Goal: Task Accomplishment & Management: Complete application form

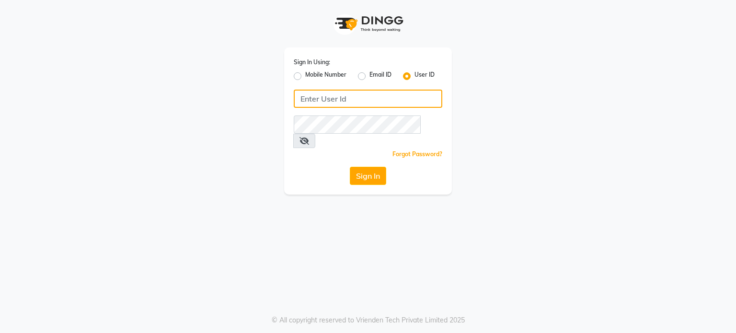
click at [353, 91] on input "Username" at bounding box center [368, 99] width 149 height 18
type input "flowsalon"
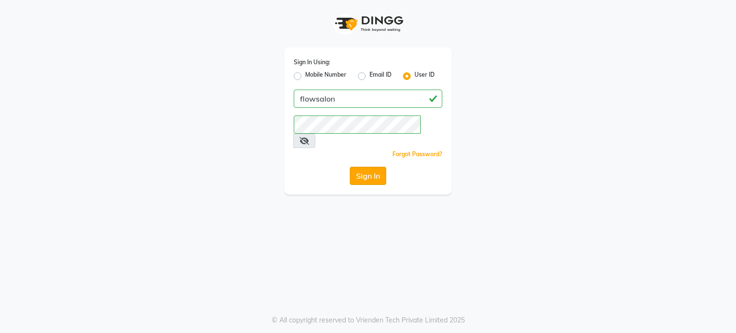
click at [362, 167] on button "Sign In" at bounding box center [368, 176] width 36 height 18
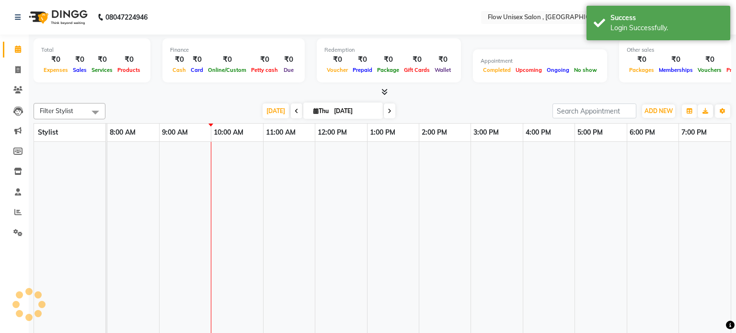
select select "en"
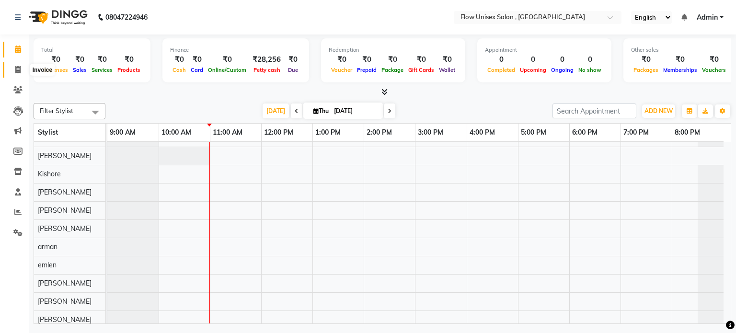
click at [12, 72] on span at bounding box center [18, 70] width 17 height 11
select select "service"
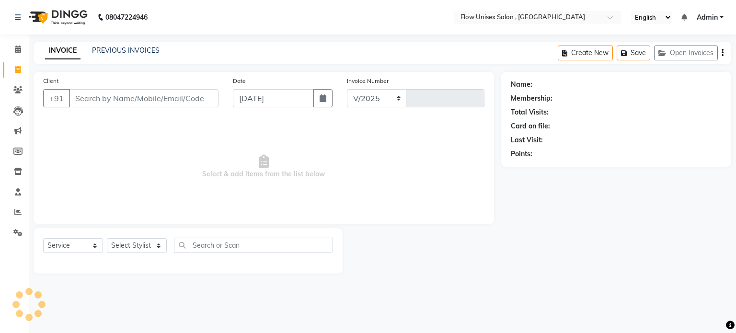
select select "5875"
type input "5755"
click at [133, 243] on select "Select Stylist arman Deepa emlen jaseem Kishore Manjila monika debbarma Mustafa…" at bounding box center [137, 245] width 60 height 15
select select "48854"
click at [107, 239] on select "Select Stylist arman Deepa emlen jaseem Kishore Manjila monika debbarma Mustafa…" at bounding box center [137, 245] width 60 height 15
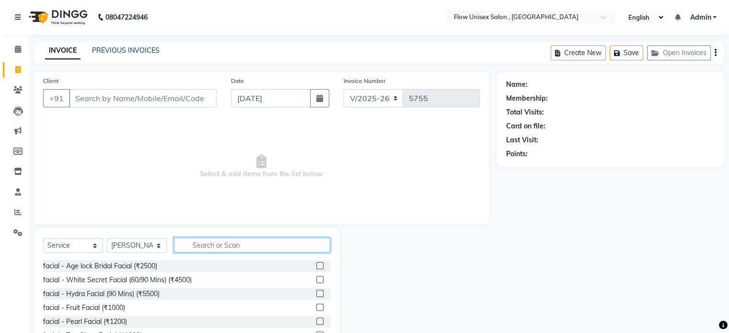
click at [242, 247] on input "text" at bounding box center [252, 245] width 156 height 15
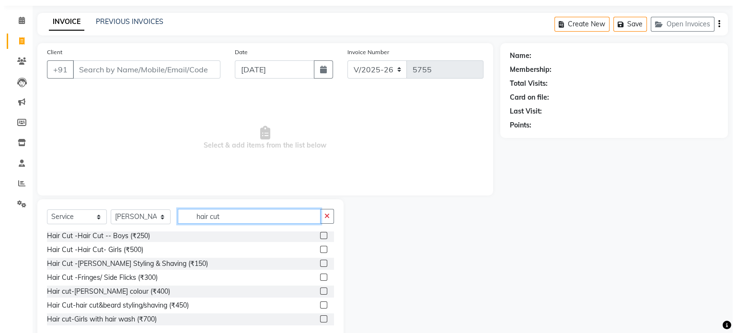
scroll to position [51, 0]
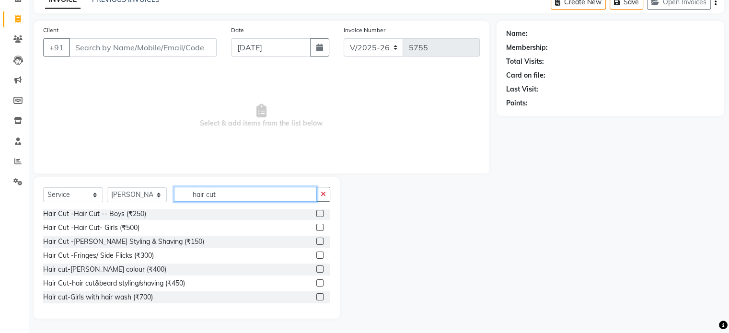
type input "hair cut"
click at [160, 282] on div "Hair Cut-hair cut&beard styling/shaving (₹450)" at bounding box center [114, 283] width 142 height 10
checkbox input "false"
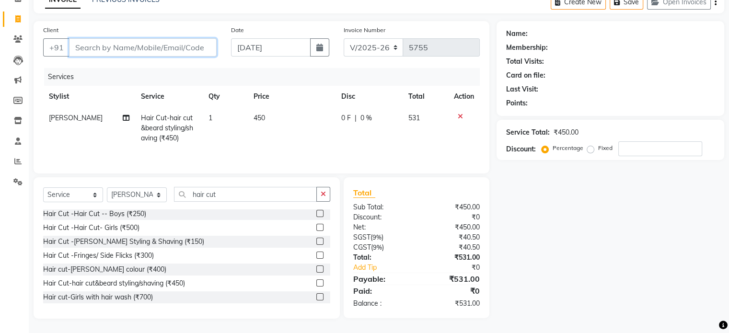
click at [128, 42] on input "Client" at bounding box center [143, 47] width 148 height 18
type input "9"
type input "0"
type input "9007974183"
click at [194, 48] on span "Add Client" at bounding box center [192, 48] width 38 height 10
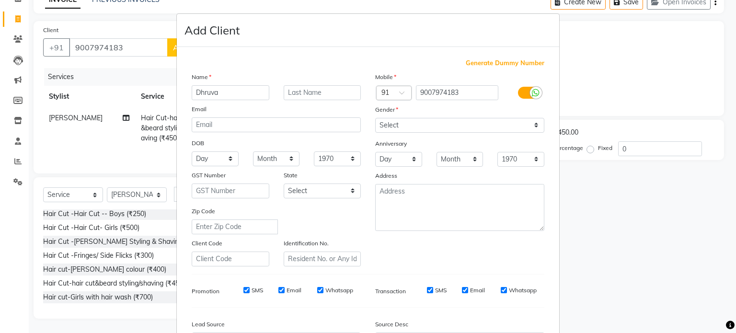
type input "Dhruva"
click at [409, 124] on select "Select Male Female Other Prefer Not To Say" at bounding box center [459, 125] width 169 height 15
click at [375, 118] on select "Select Male Female Other Prefer Not To Say" at bounding box center [459, 125] width 169 height 15
click at [416, 125] on select "Select Male Female Other Prefer Not To Say" at bounding box center [459, 125] width 169 height 15
select select "male"
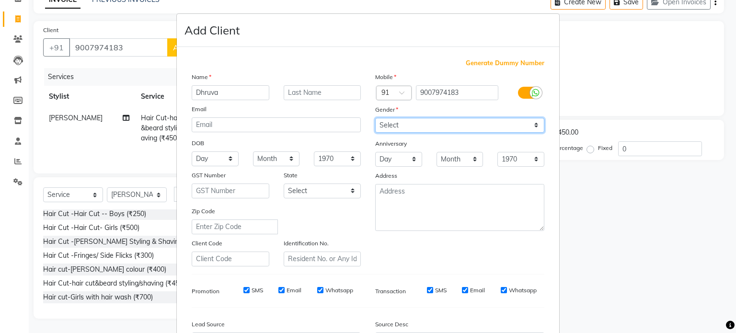
click at [375, 118] on select "Select Male Female Other Prefer Not To Say" at bounding box center [459, 125] width 169 height 15
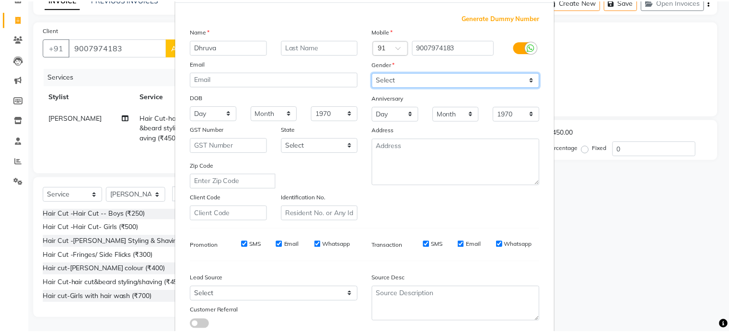
scroll to position [114, 0]
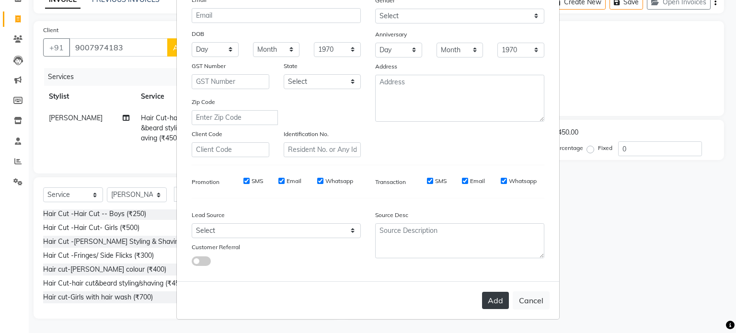
click at [498, 303] on button "Add" at bounding box center [495, 300] width 27 height 17
select select
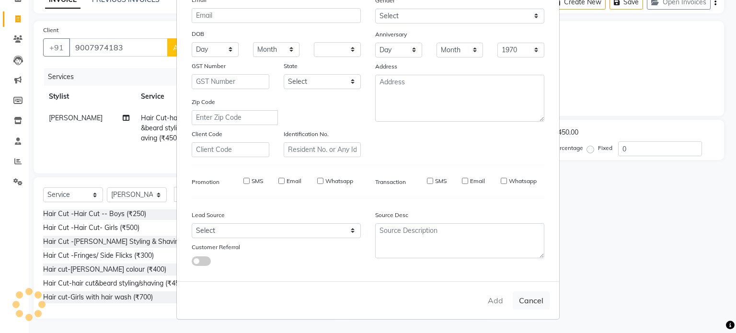
select select
checkbox input "false"
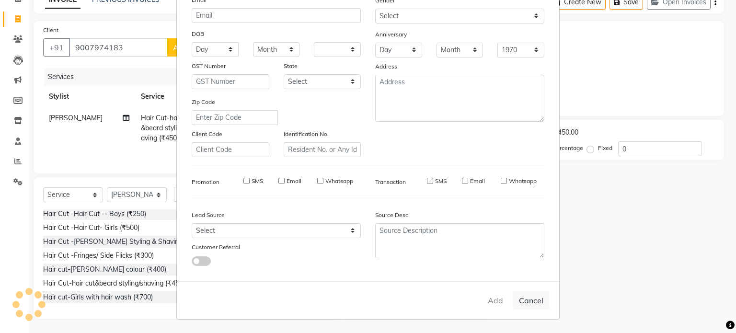
checkbox input "false"
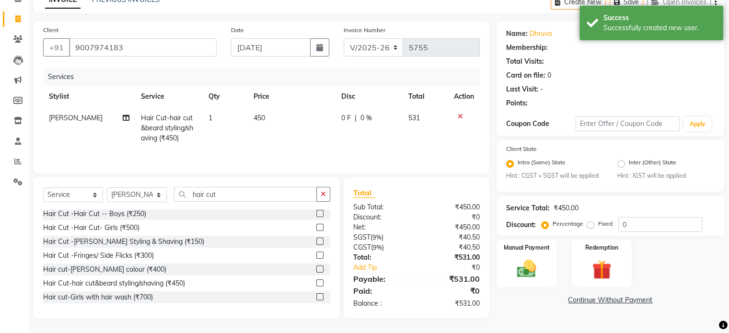
select select "1: Object"
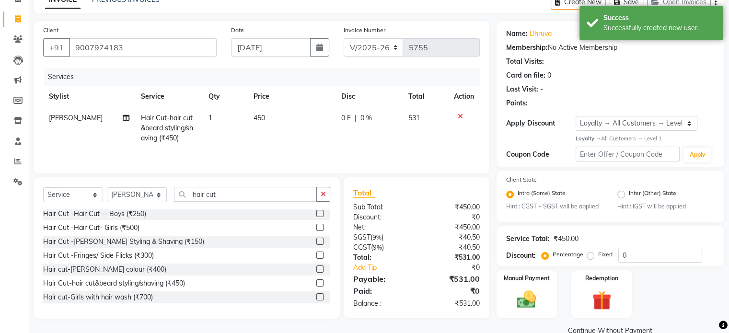
drag, startPoint x: 546, startPoint y: 259, endPoint x: 549, endPoint y: 252, distance: 7.7
click at [553, 256] on label "Percentage" at bounding box center [568, 254] width 31 height 9
click at [547, 256] on input "Percentage" at bounding box center [546, 254] width 7 height 7
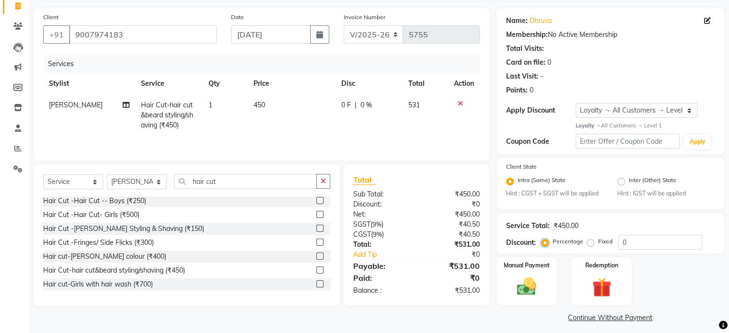
scroll to position [71, 0]
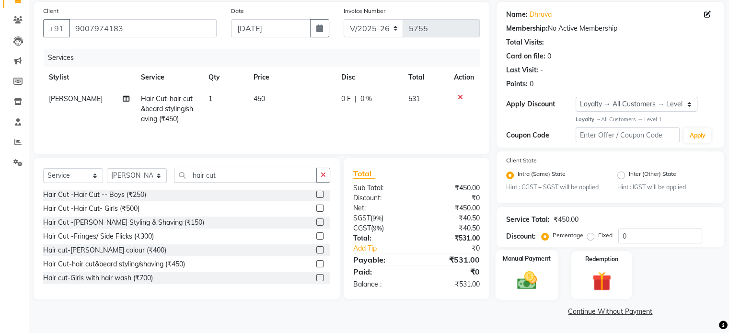
click at [529, 276] on img at bounding box center [526, 280] width 32 height 23
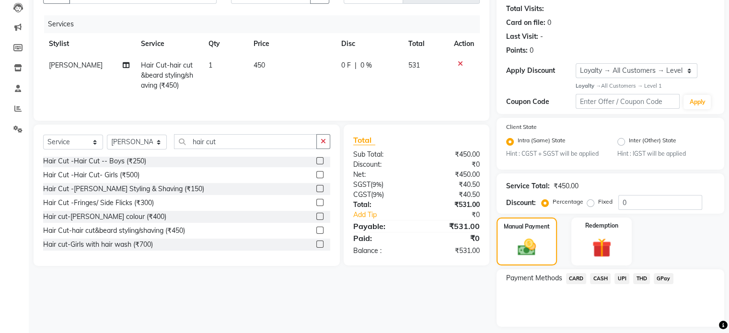
scroll to position [132, 0]
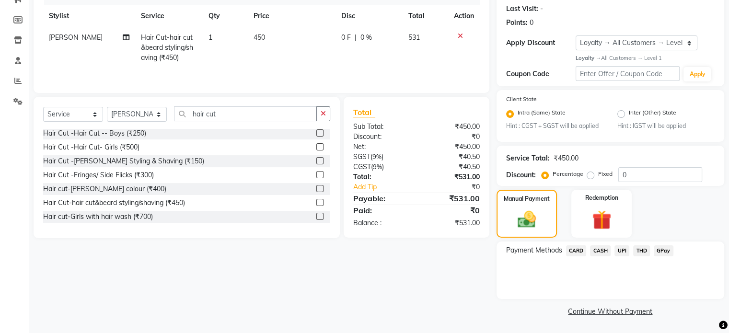
click at [623, 247] on span "UPI" at bounding box center [621, 250] width 15 height 11
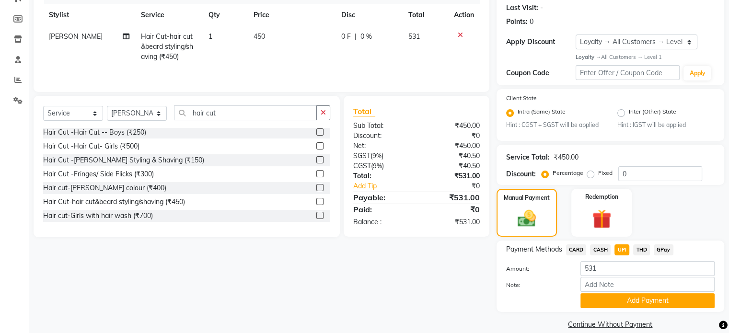
scroll to position [147, 0]
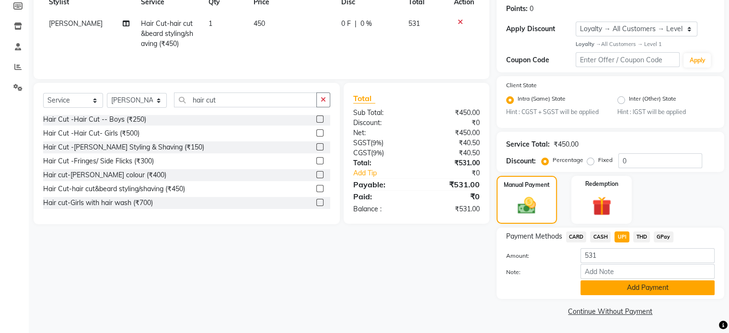
click at [623, 285] on button "Add Payment" at bounding box center [647, 287] width 134 height 15
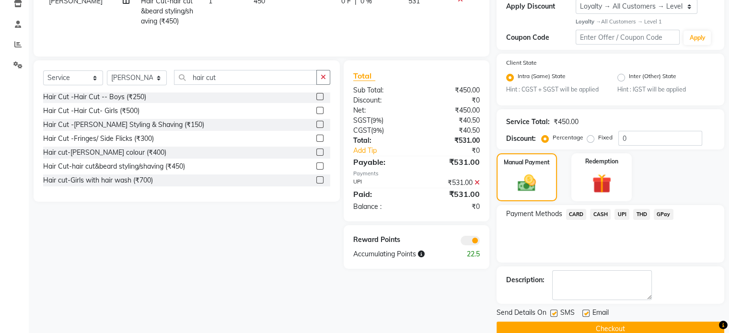
scroll to position [186, 0]
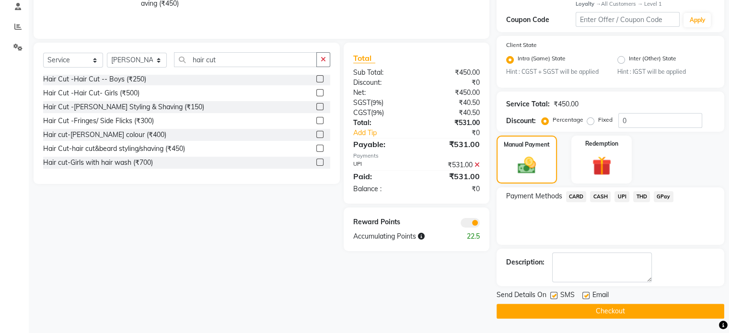
click at [472, 224] on span at bounding box center [470, 223] width 19 height 10
click at [480, 224] on input "checkbox" at bounding box center [480, 224] width 0 height 0
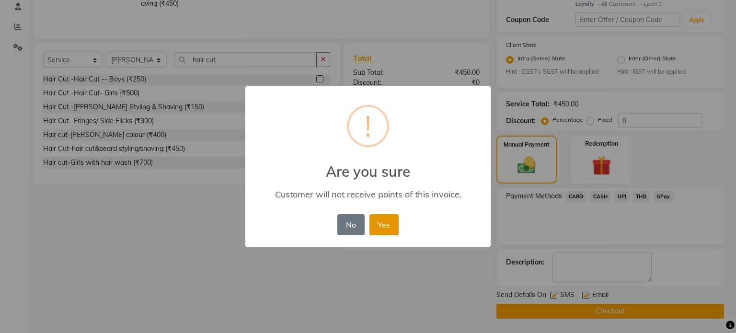
click at [387, 222] on button "Yes" at bounding box center [383, 224] width 29 height 21
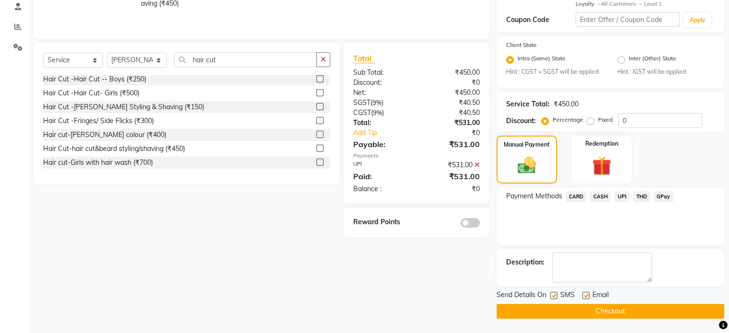
click at [616, 311] on button "Checkout" at bounding box center [610, 311] width 228 height 15
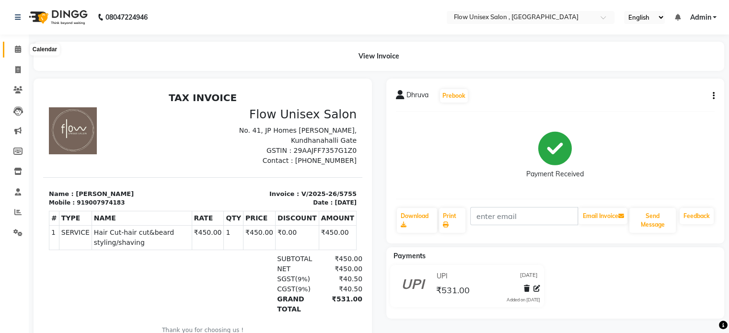
click at [13, 51] on span at bounding box center [18, 49] width 17 height 11
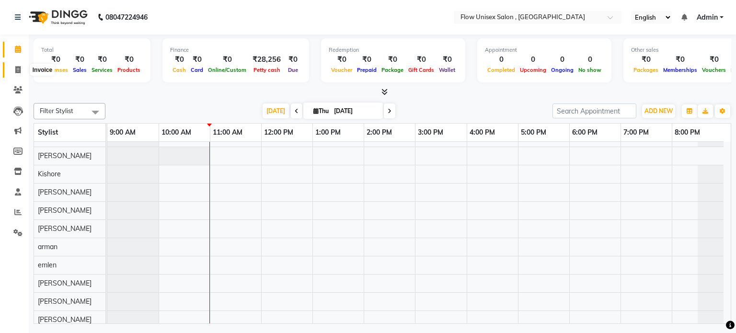
click at [21, 65] on span at bounding box center [18, 70] width 17 height 11
select select "5875"
select select "service"
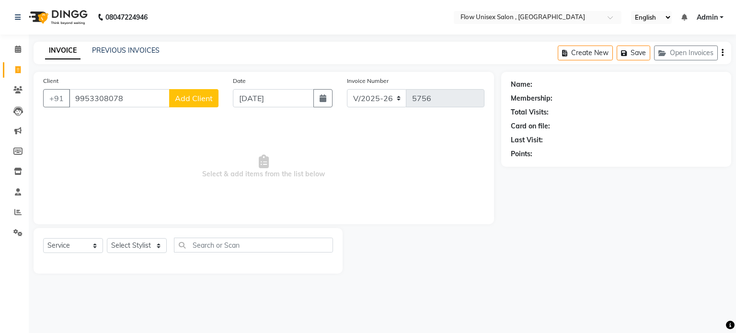
type input "9953308078"
click at [193, 92] on button "Add Client" at bounding box center [193, 98] width 49 height 18
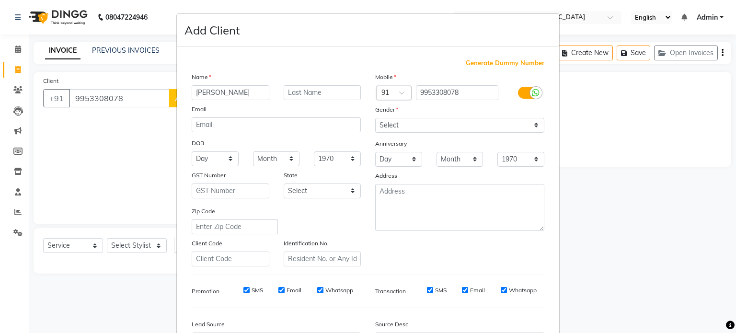
type input "Jyotsna"
click at [458, 125] on select "Select Male Female Other Prefer Not To Say" at bounding box center [459, 125] width 169 height 15
click at [375, 118] on select "Select Male Female Other Prefer Not To Say" at bounding box center [459, 125] width 169 height 15
click at [434, 132] on select "Select Male Female Other Prefer Not To Say" at bounding box center [459, 125] width 169 height 15
select select "female"
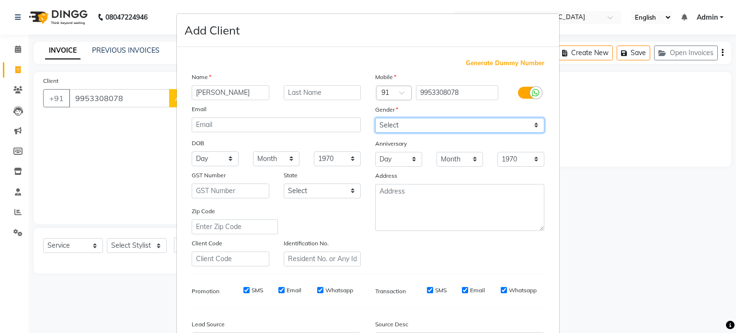
click at [375, 118] on select "Select Male Female Other Prefer Not To Say" at bounding box center [459, 125] width 169 height 15
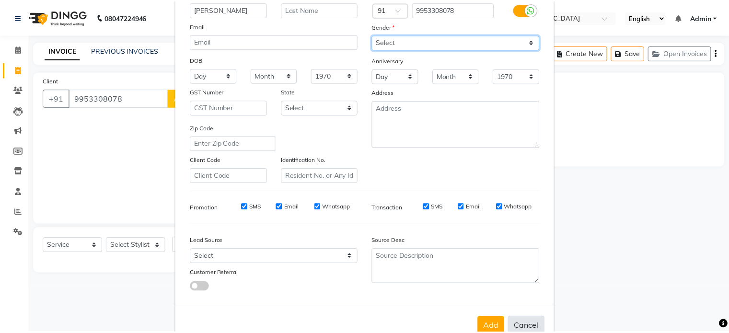
scroll to position [114, 0]
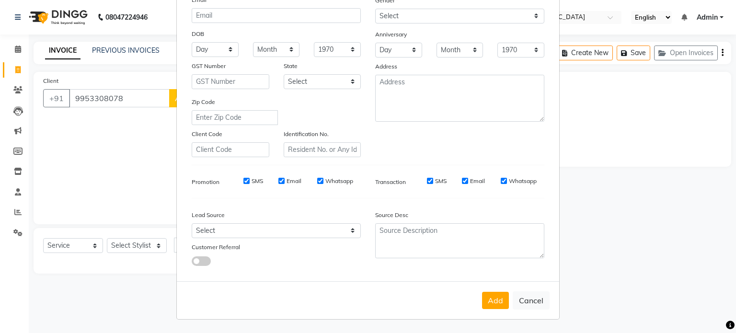
click at [490, 307] on button "Add" at bounding box center [495, 300] width 27 height 17
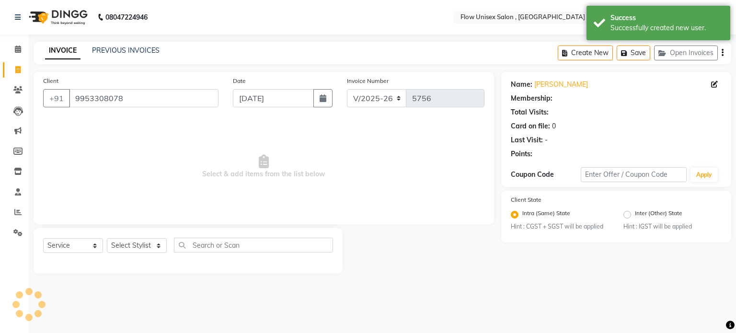
select select "1: Object"
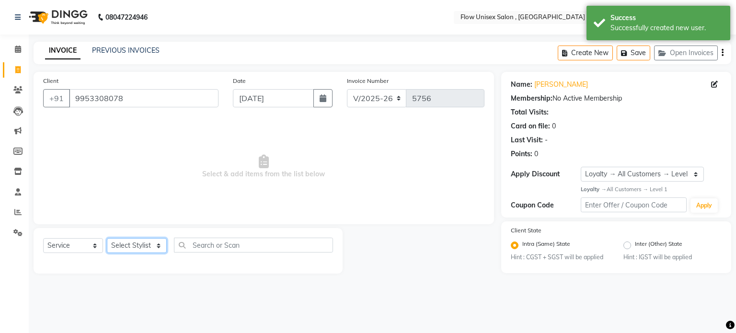
click at [133, 248] on select "Select Stylist arman Deepa emlen jaseem Kishore Manjila monika debbarma Mustafa…" at bounding box center [137, 245] width 60 height 15
select select "49207"
click at [107, 239] on select "Select Stylist arman Deepa emlen jaseem Kishore Manjila monika debbarma Mustafa…" at bounding box center [137, 245] width 60 height 15
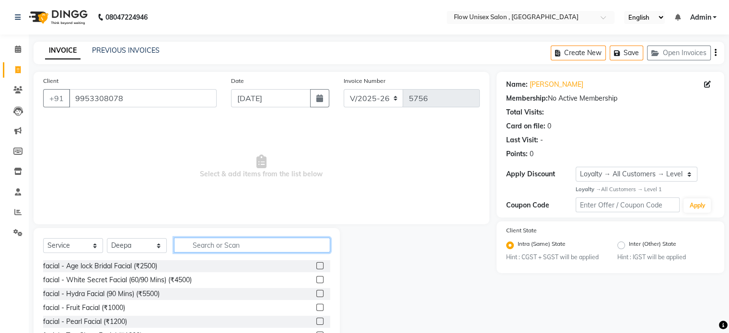
click at [249, 251] on input "text" at bounding box center [252, 245] width 156 height 15
type input "th"
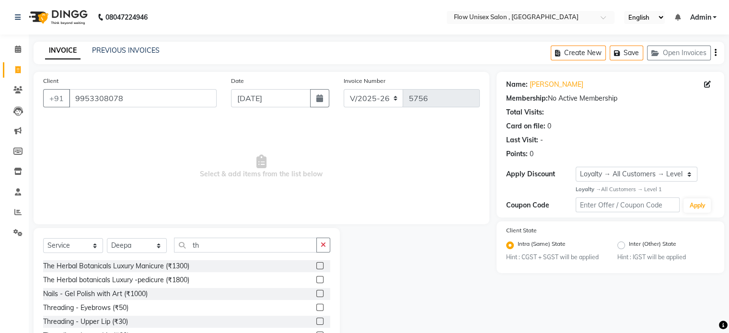
drag, startPoint x: 115, startPoint y: 307, endPoint x: 358, endPoint y: 235, distance: 253.8
click at [358, 235] on div "Select Service Product Membership Package Voucher Prepaid Gift Card Select Styl…" at bounding box center [261, 298] width 470 height 141
click at [316, 307] on label at bounding box center [319, 307] width 7 height 7
click at [316, 307] on input "checkbox" at bounding box center [319, 308] width 6 height 6
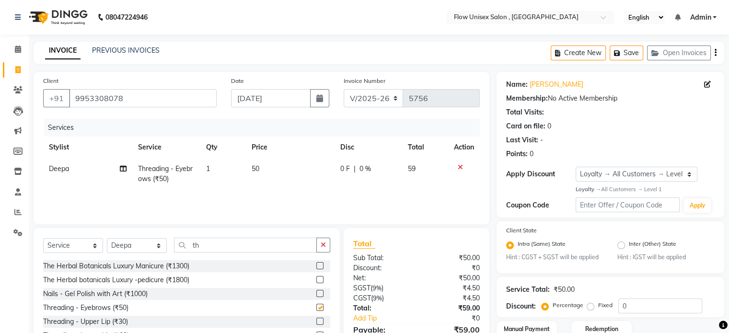
checkbox input "false"
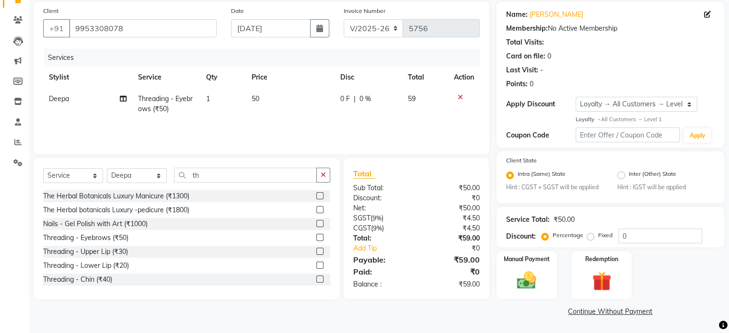
scroll to position [71, 0]
click at [549, 263] on label "Manual Payment" at bounding box center [527, 258] width 48 height 9
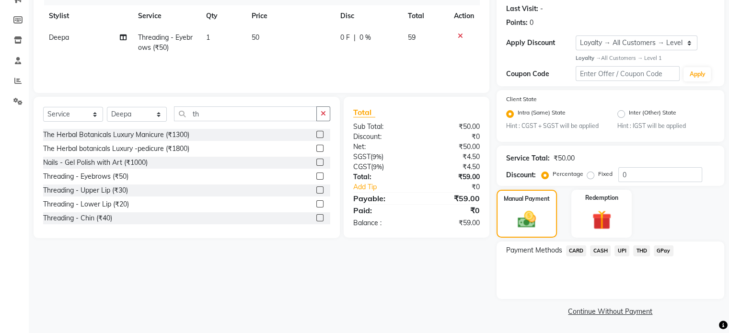
scroll to position [132, 0]
click at [621, 249] on span "UPI" at bounding box center [621, 250] width 15 height 11
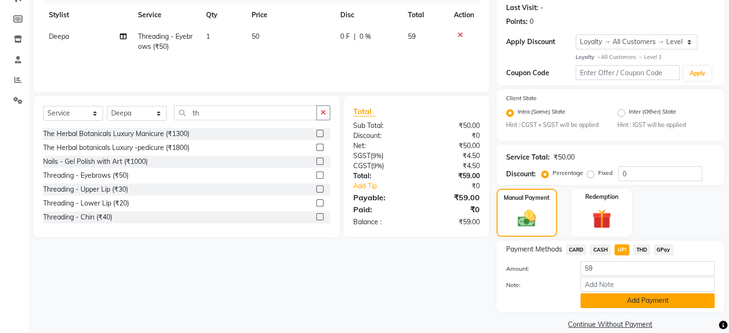
click at [629, 304] on button "Add Payment" at bounding box center [647, 300] width 134 height 15
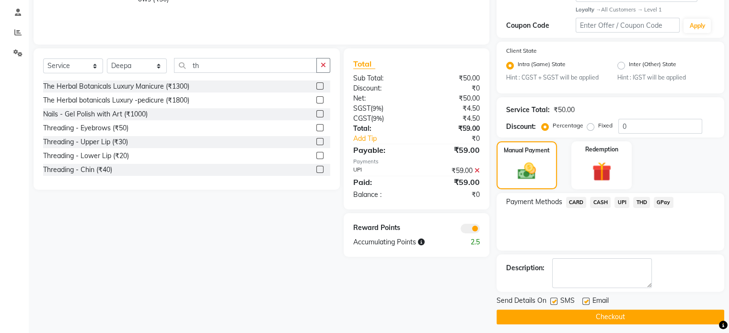
scroll to position [186, 0]
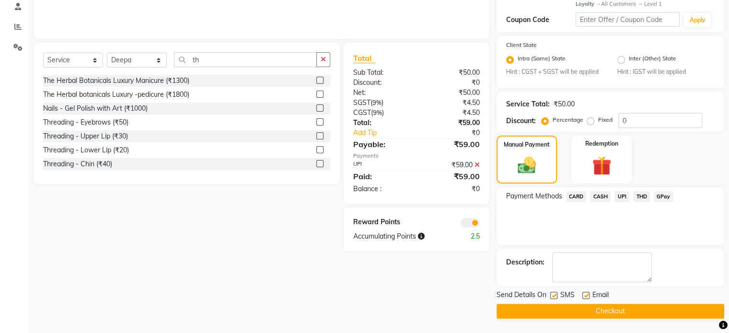
click at [465, 220] on span at bounding box center [470, 223] width 19 height 10
click at [480, 224] on input "checkbox" at bounding box center [480, 224] width 0 height 0
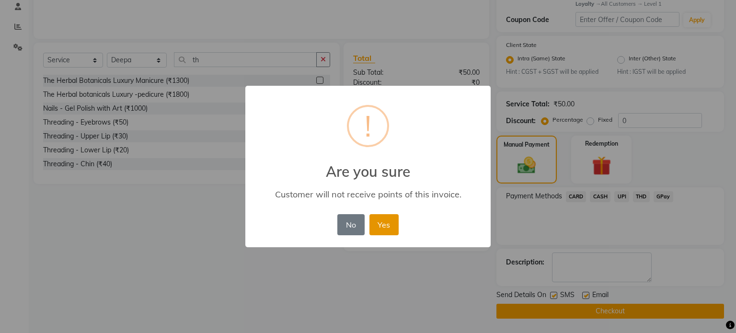
click at [378, 233] on button "Yes" at bounding box center [383, 224] width 29 height 21
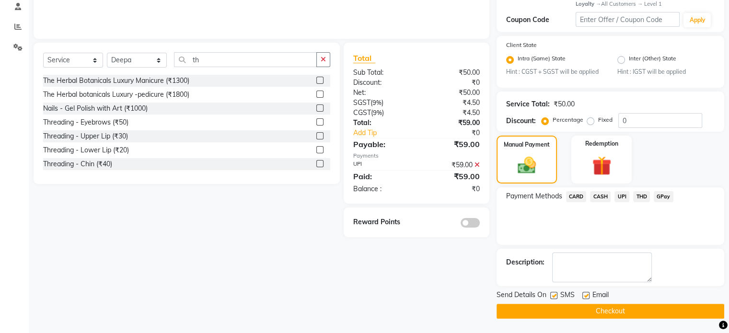
click at [536, 311] on button "Checkout" at bounding box center [610, 311] width 228 height 15
